Goal: Information Seeking & Learning: Learn about a topic

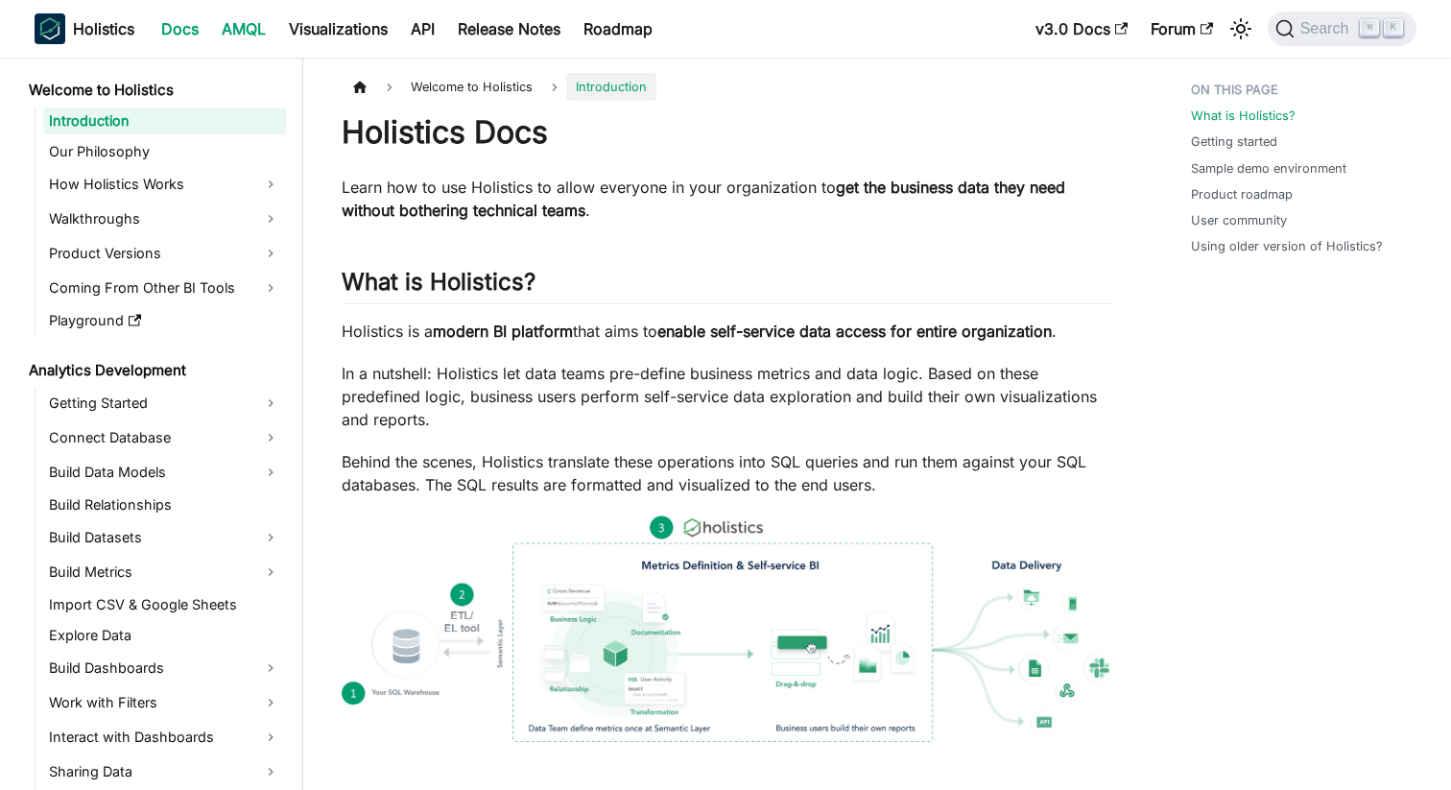
click at [243, 31] on link "AMQL" at bounding box center [243, 28] width 67 height 31
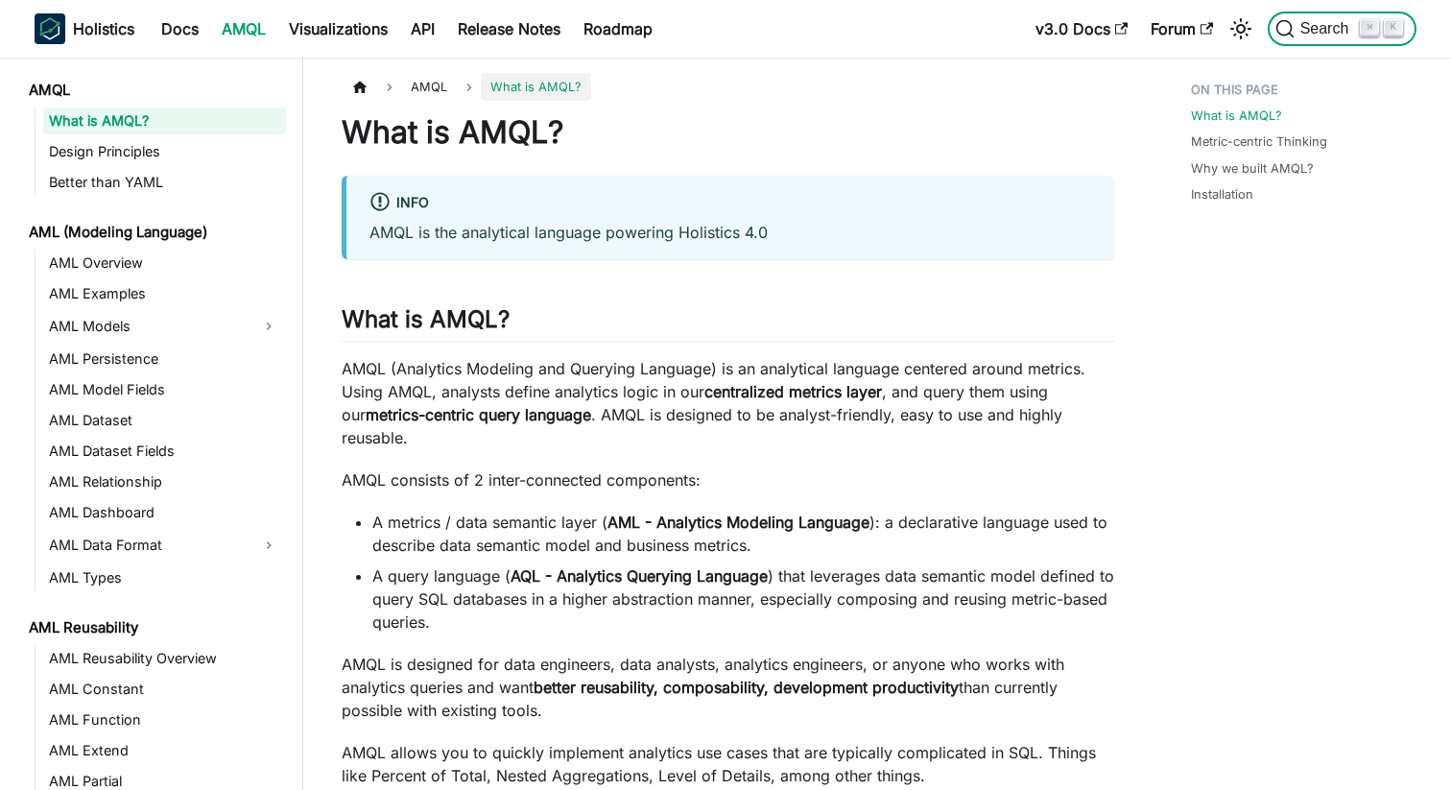
click at [1310, 44] on button "Search ⌘ K" at bounding box center [1342, 29] width 149 height 35
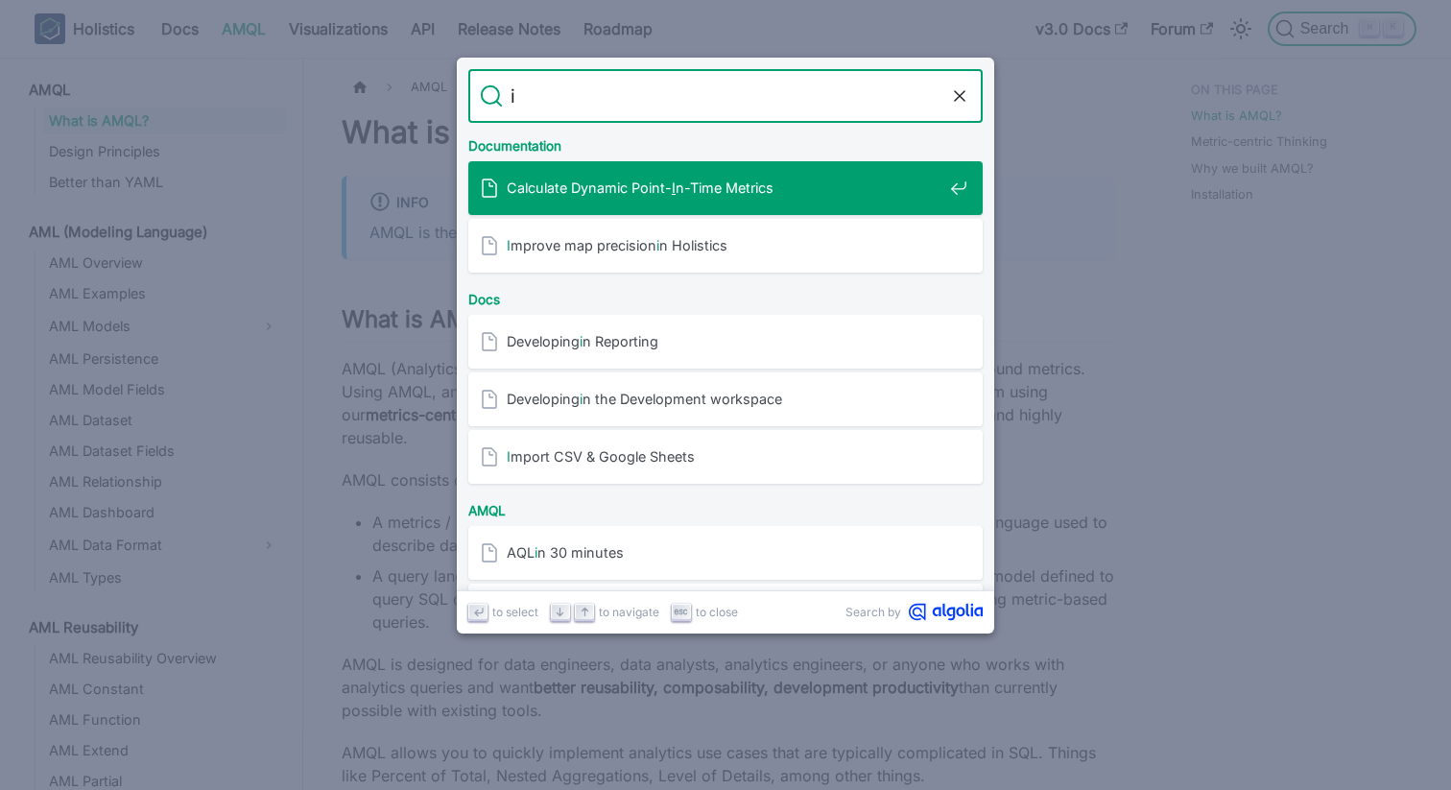
type input "if"
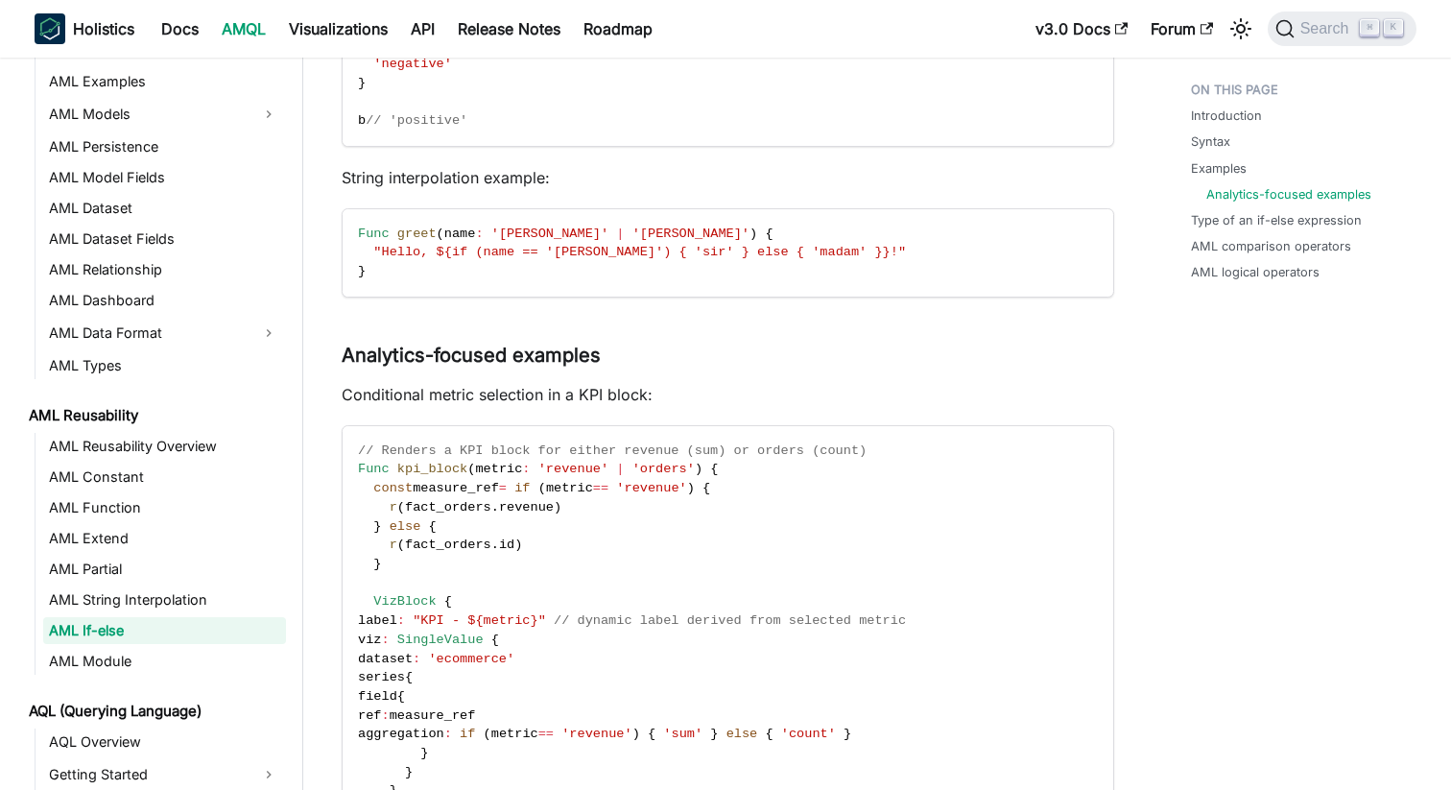
scroll to position [1327, 0]
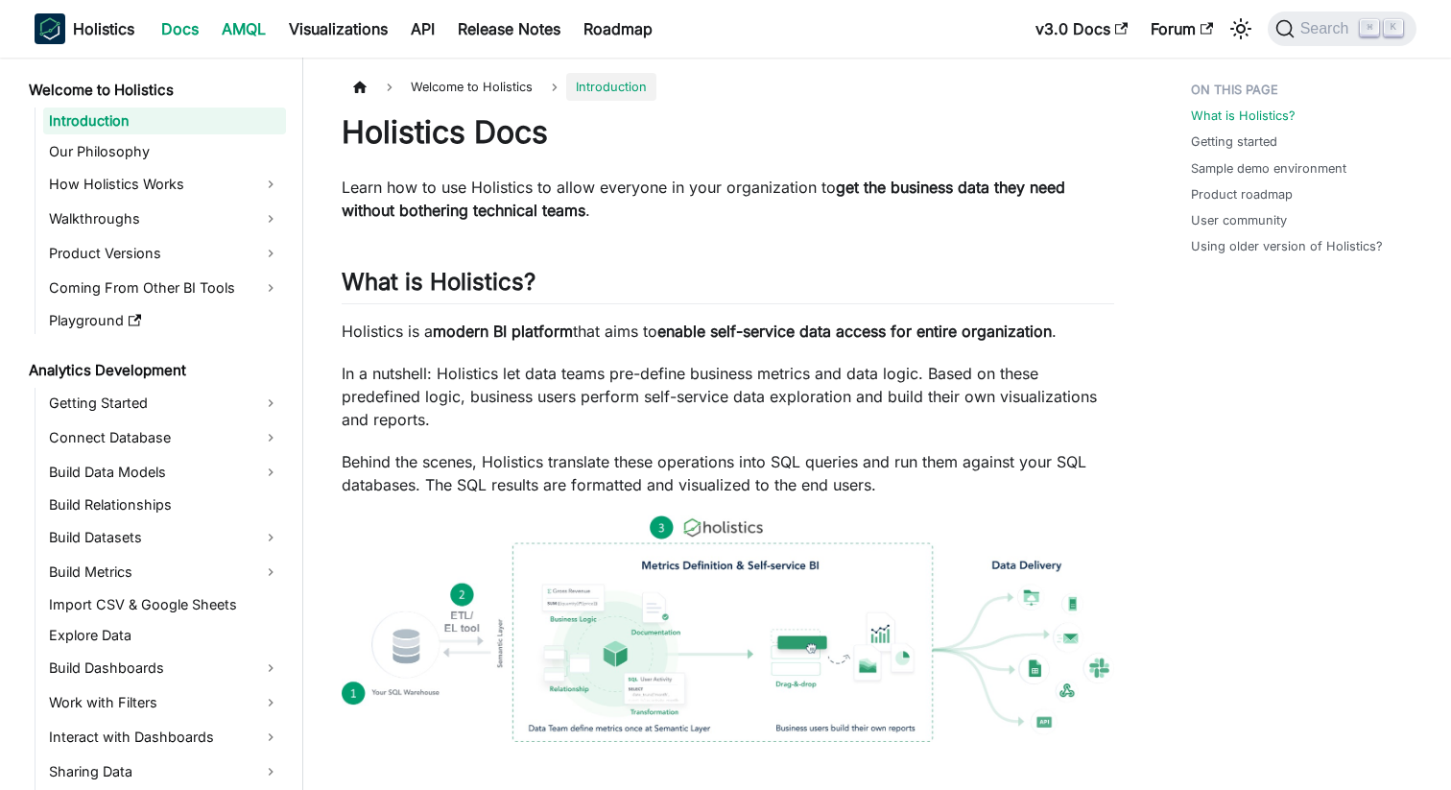
click at [264, 32] on link "AMQL" at bounding box center [243, 28] width 67 height 31
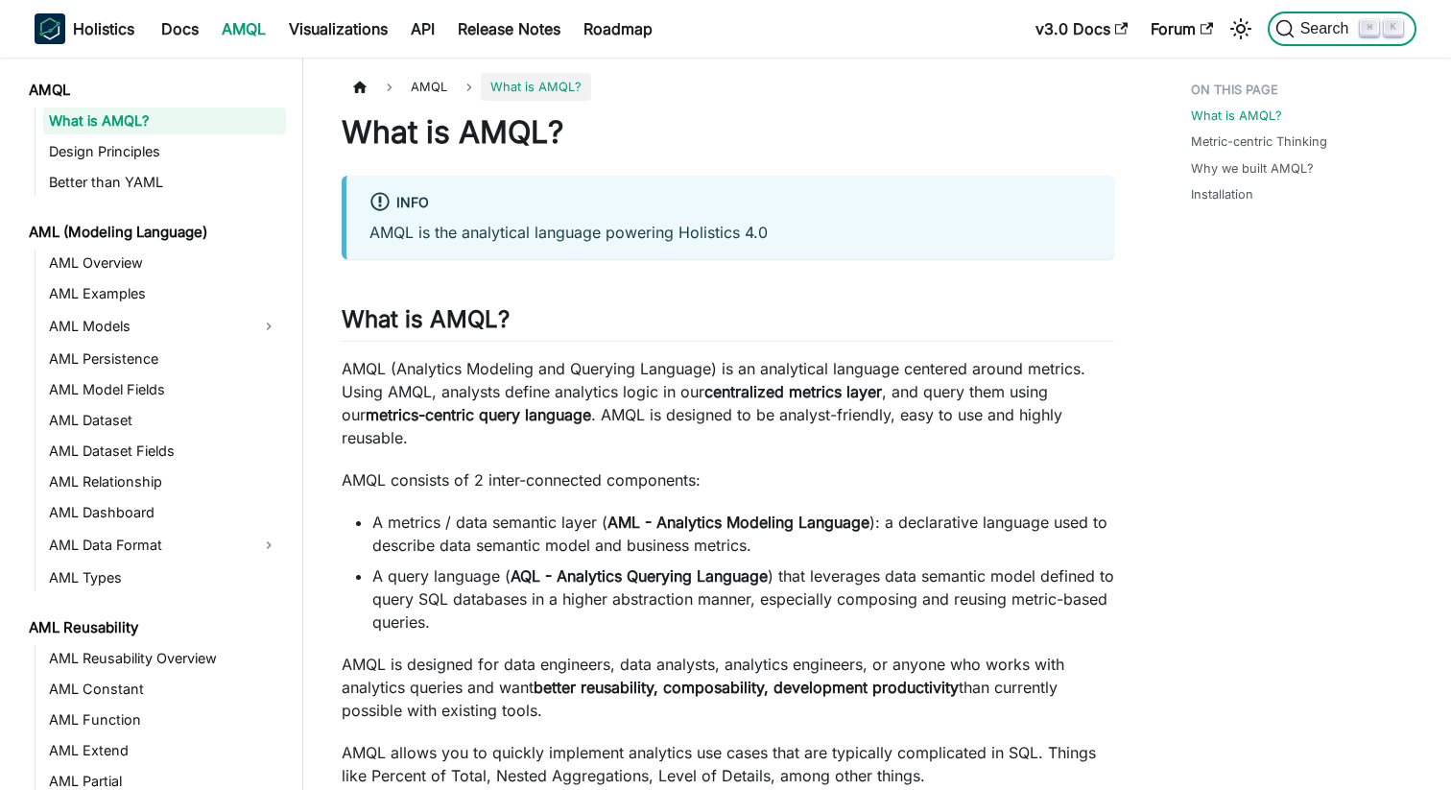
click at [1317, 24] on span "Search" at bounding box center [1327, 28] width 66 height 17
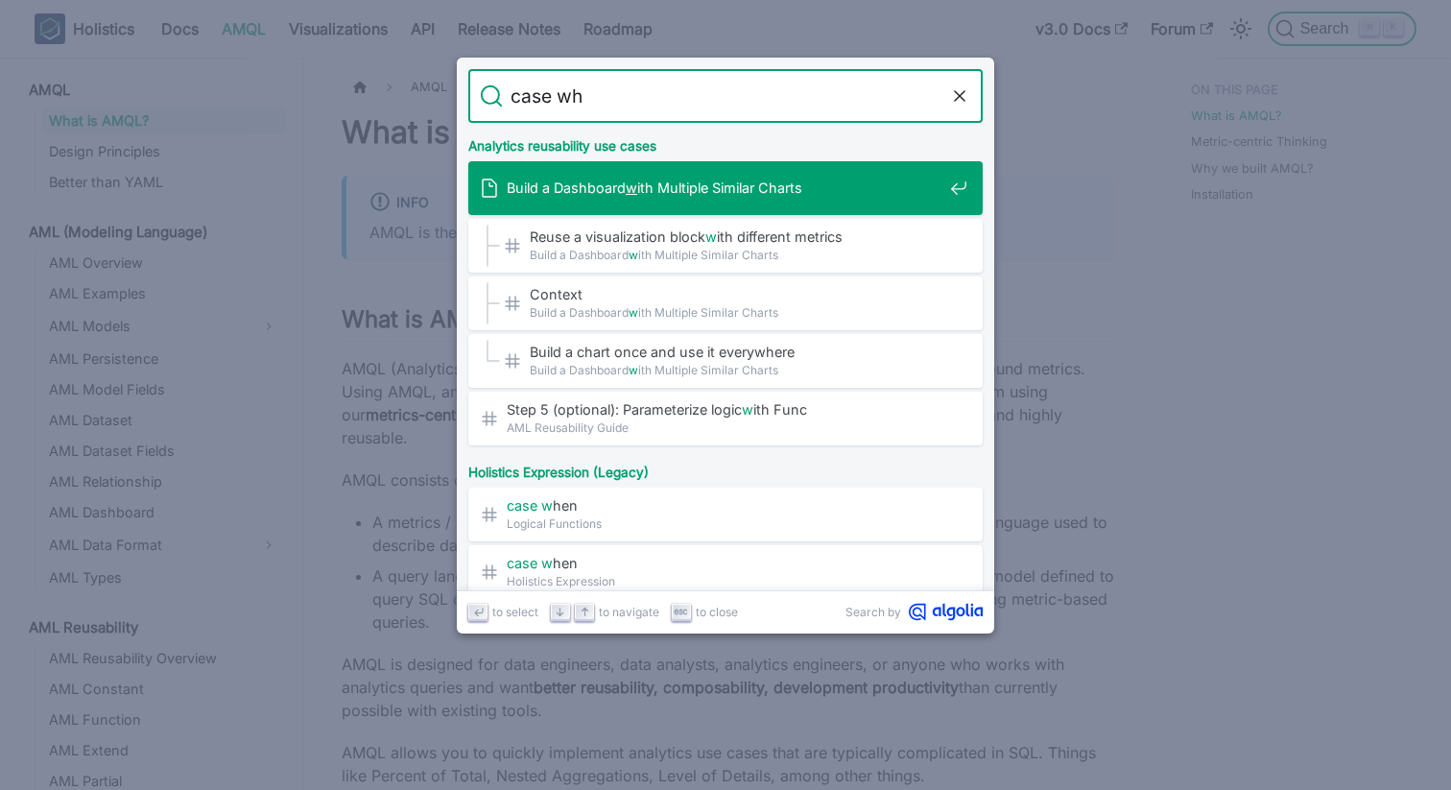
type input "case whe"
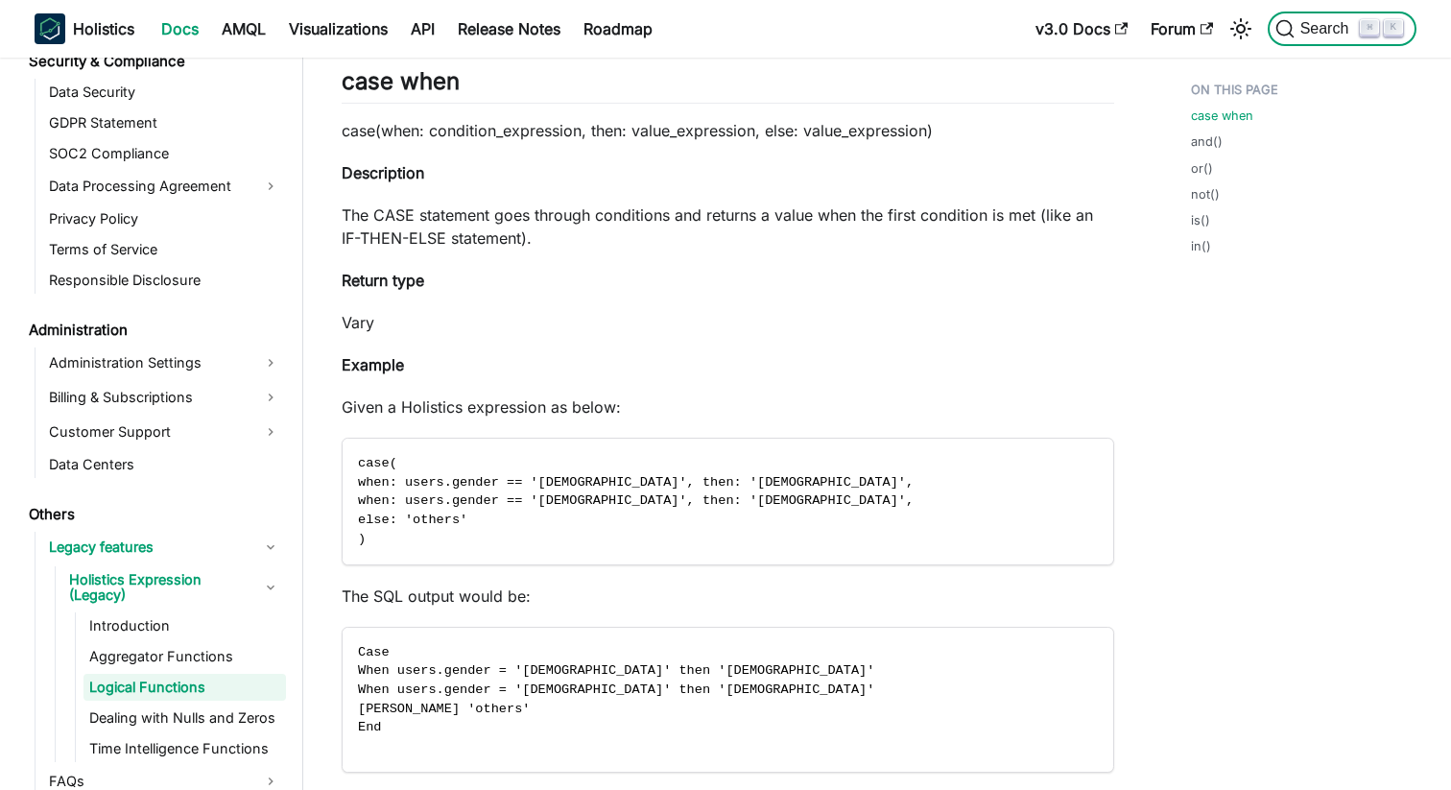
scroll to position [2196, 0]
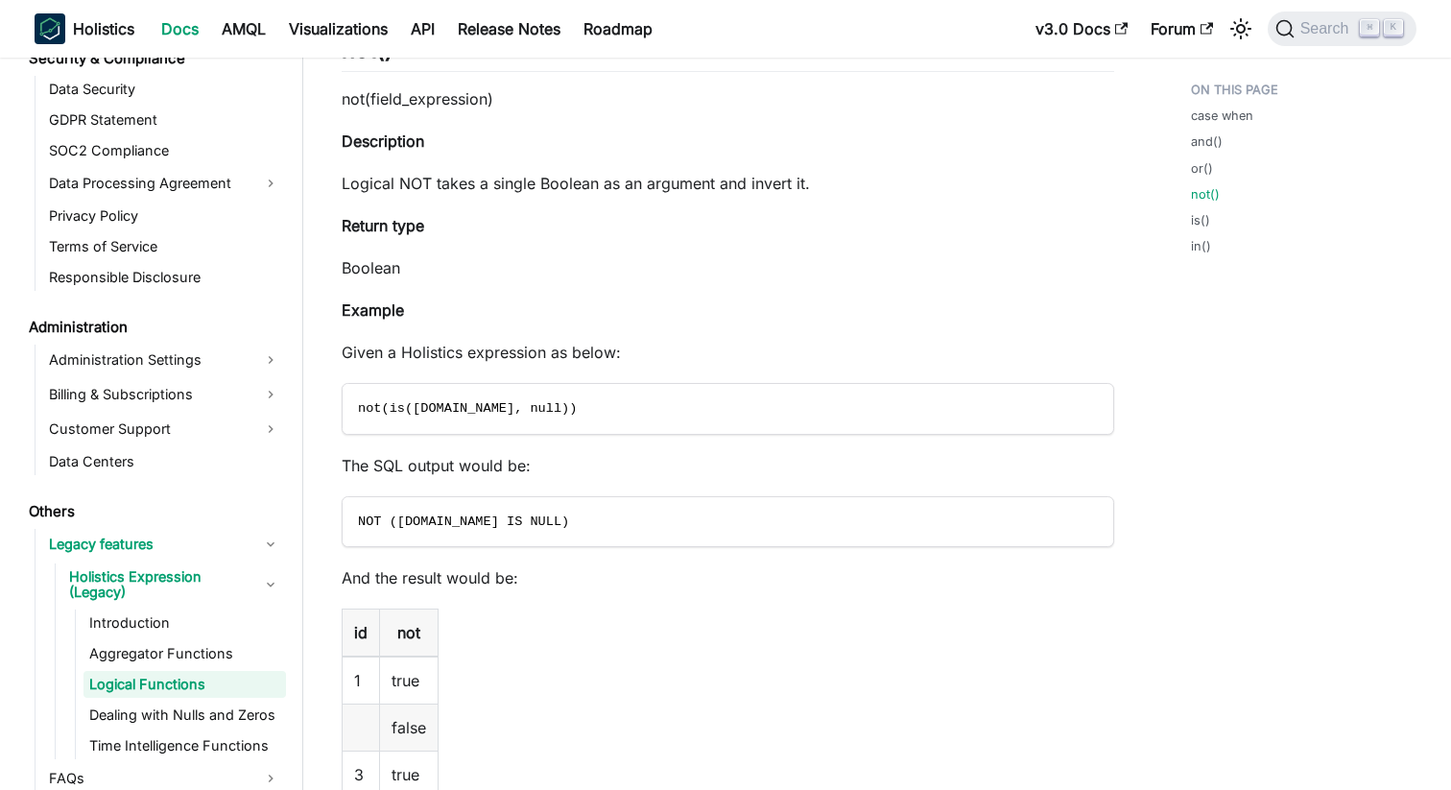
scroll to position [3367, 0]
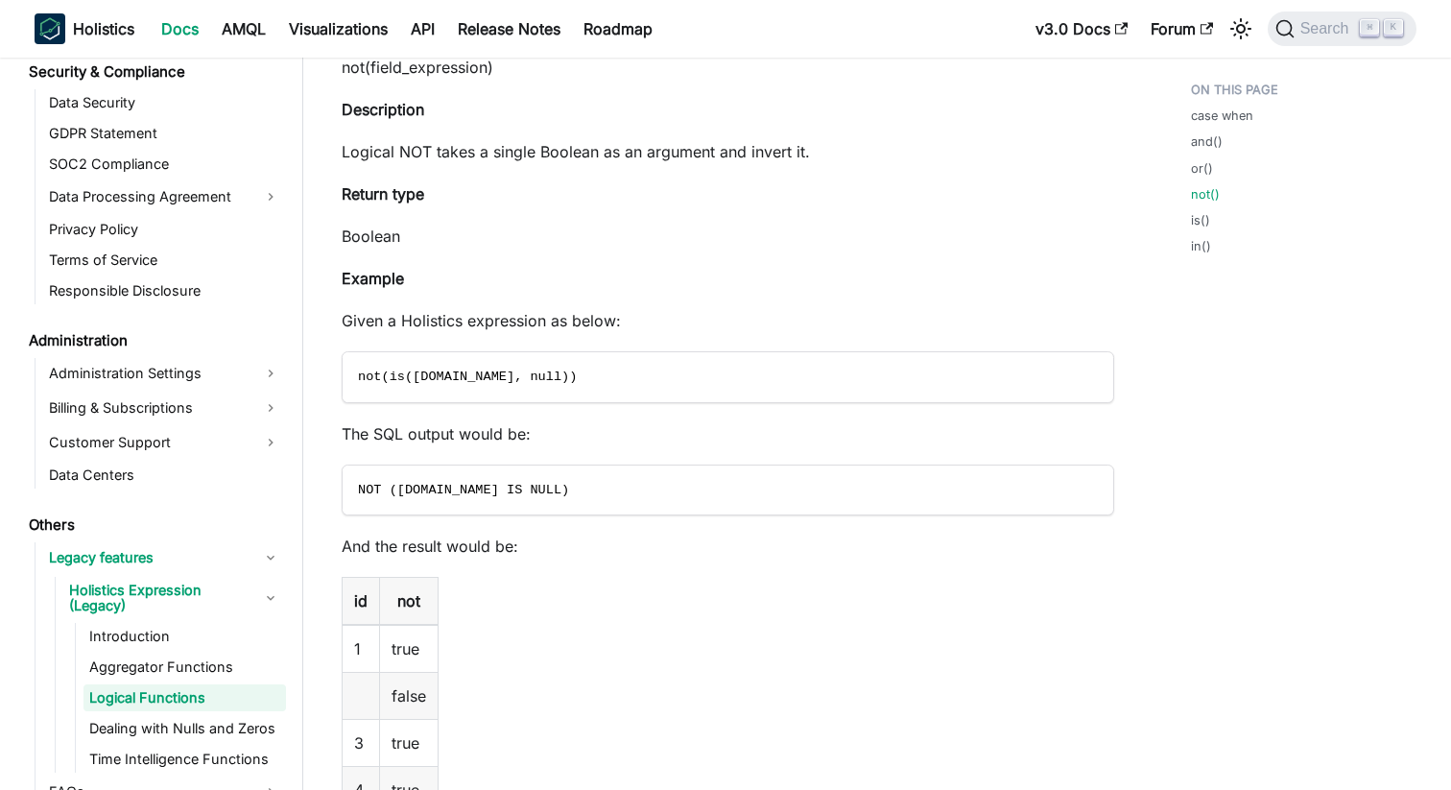
scroll to position [2196, 0]
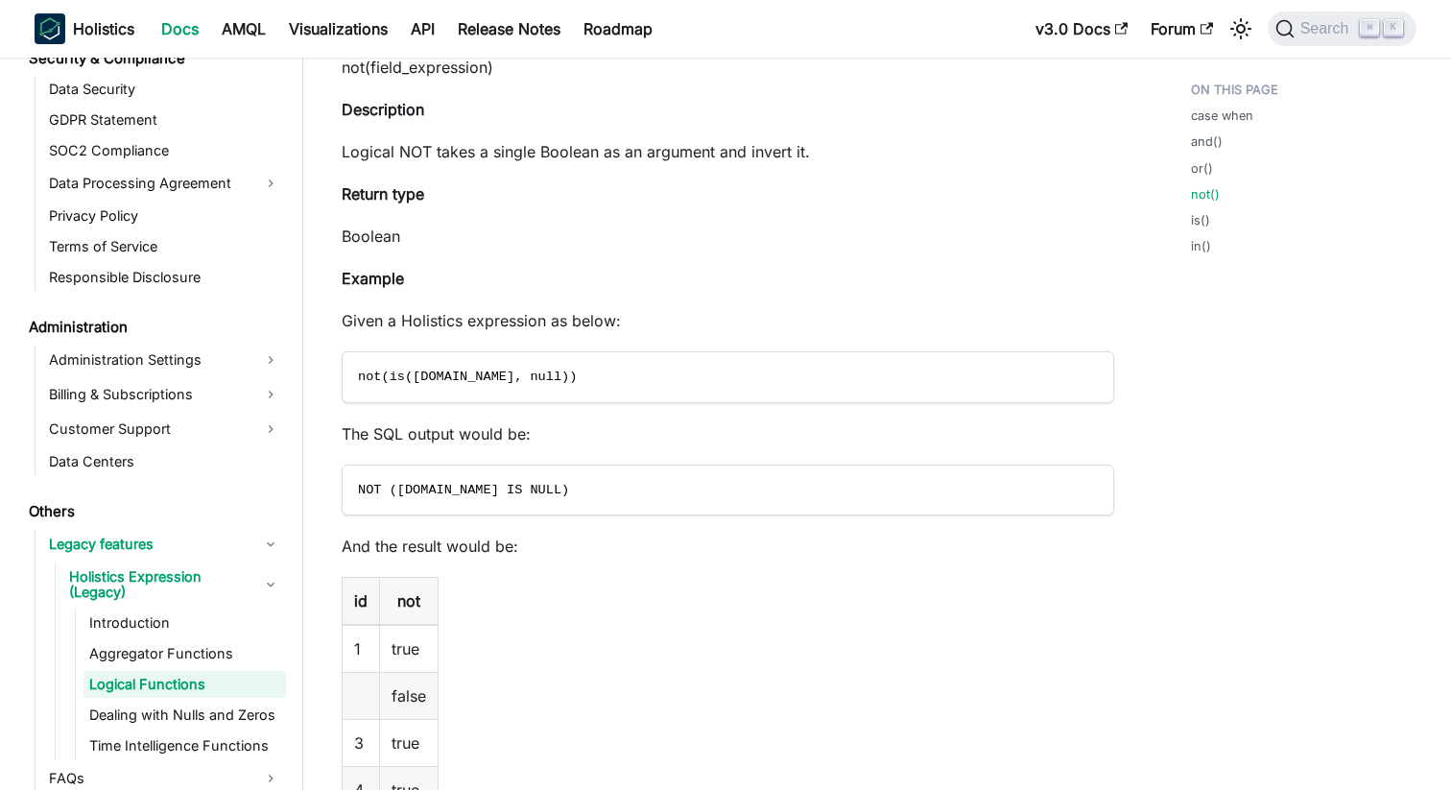
click at [1305, 48] on div "Search ⌘ K" at bounding box center [1336, 29] width 160 height 42
click at [1316, 35] on span "Search" at bounding box center [1327, 28] width 66 height 17
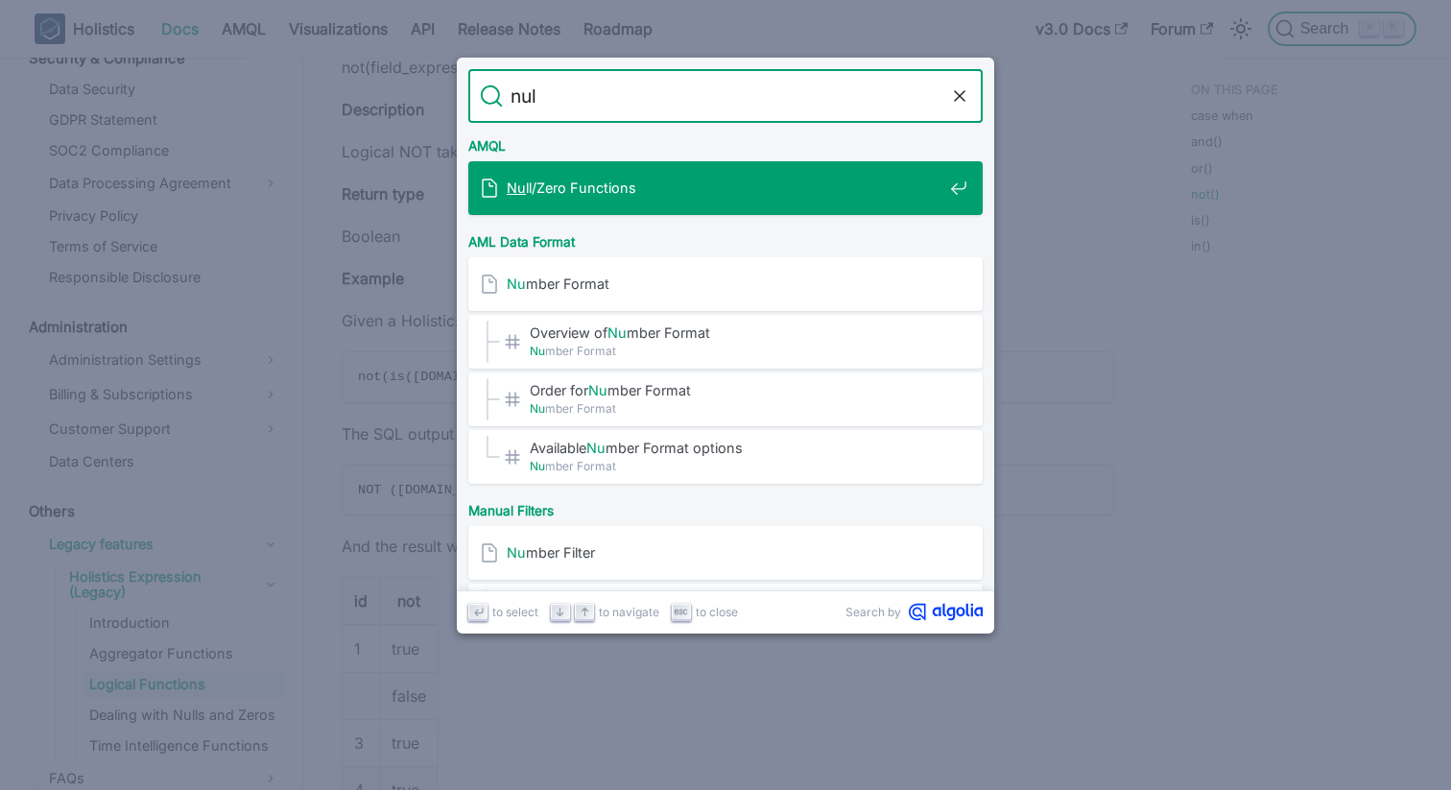
type input "null"
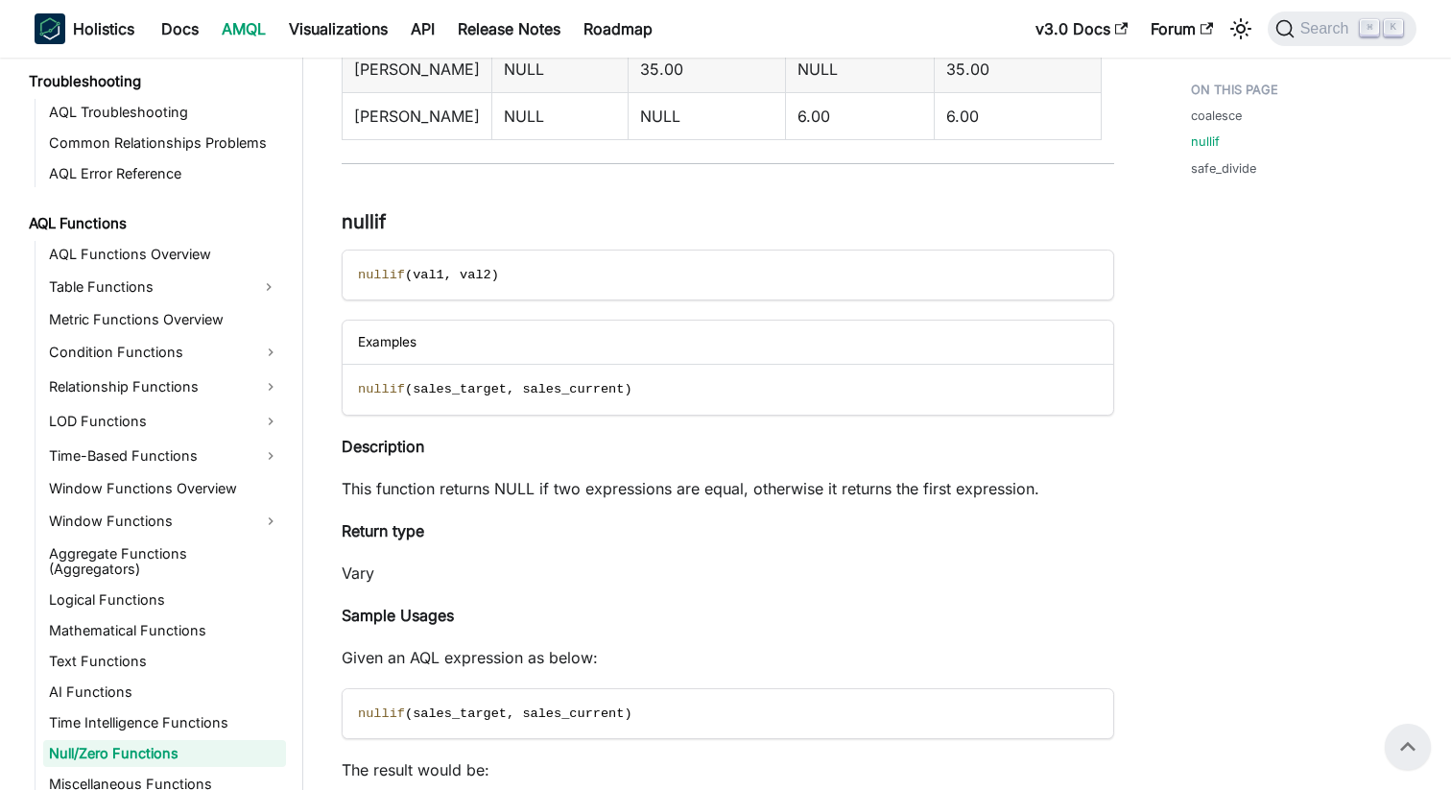
scroll to position [9, 0]
